Goal: Browse casually

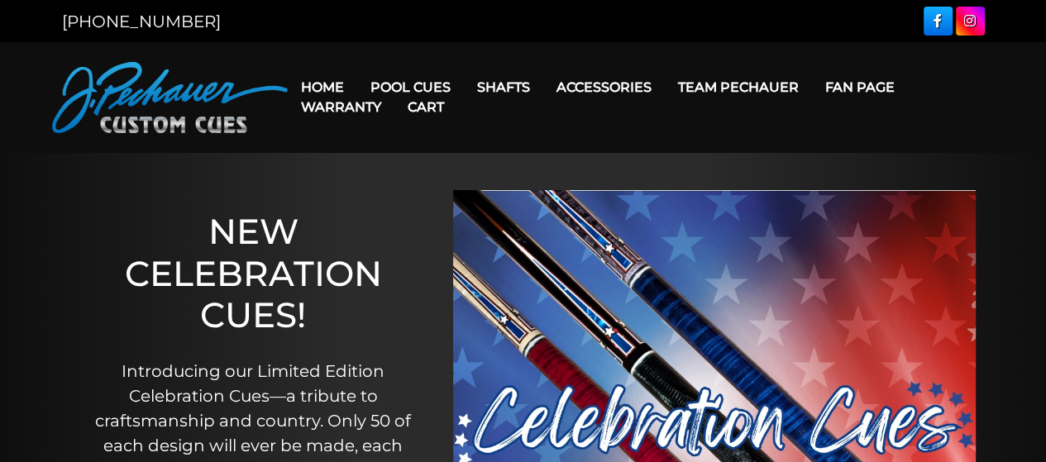
click at [744, 83] on link "Team Pechauer" at bounding box center [738, 87] width 147 height 42
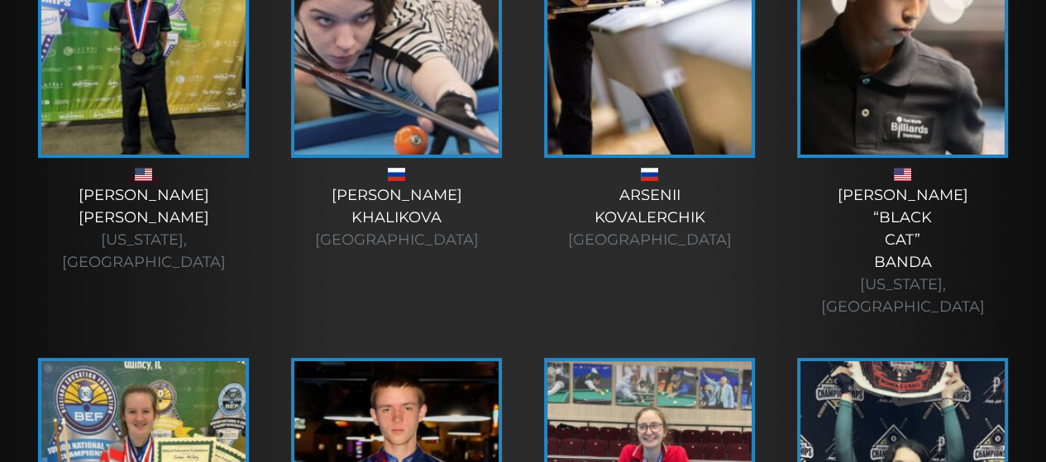
scroll to position [5456, 0]
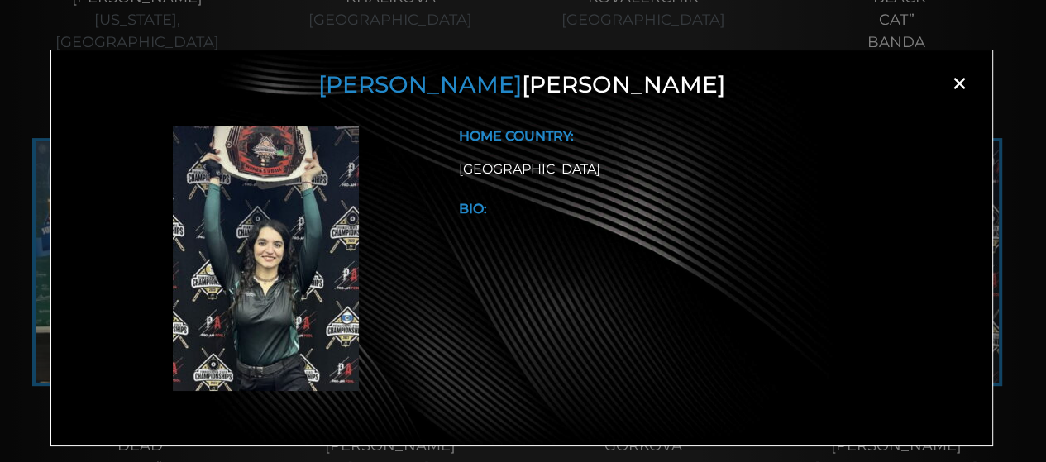
scroll to position [5707, 0]
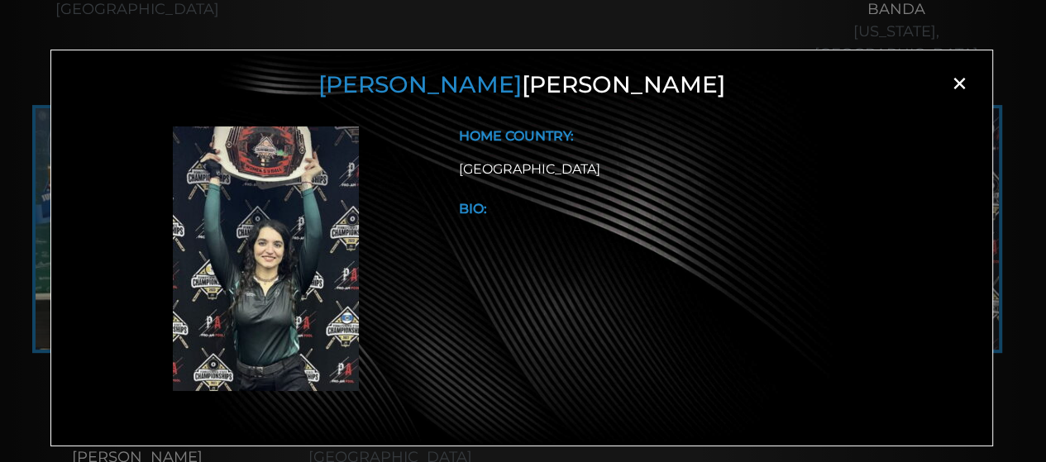
drag, startPoint x: 958, startPoint y: 82, endPoint x: 942, endPoint y: 88, distance: 16.7
click at [943, 87] on div "[PERSON_NAME] ×" at bounding box center [521, 88] width 899 height 35
click at [952, 80] on span "×" at bounding box center [959, 83] width 25 height 25
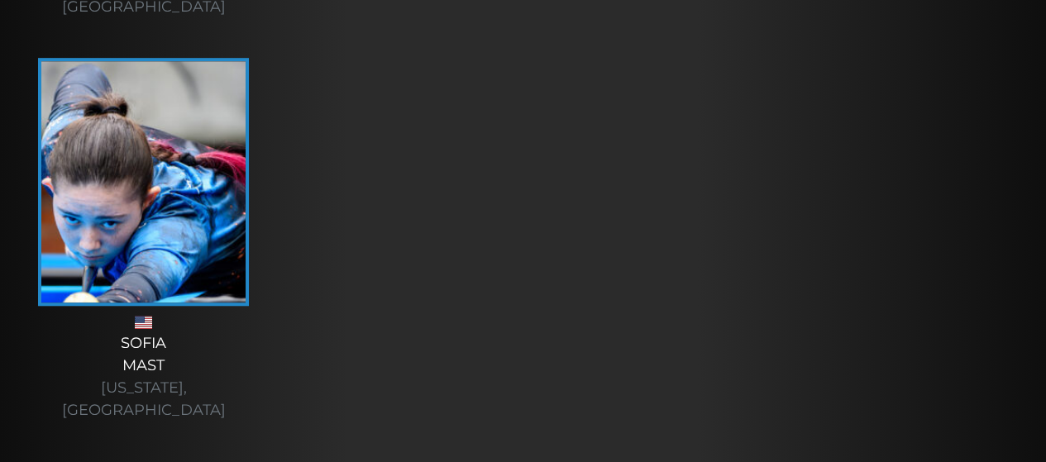
scroll to position [6398, 0]
